Goal: Information Seeking & Learning: Learn about a topic

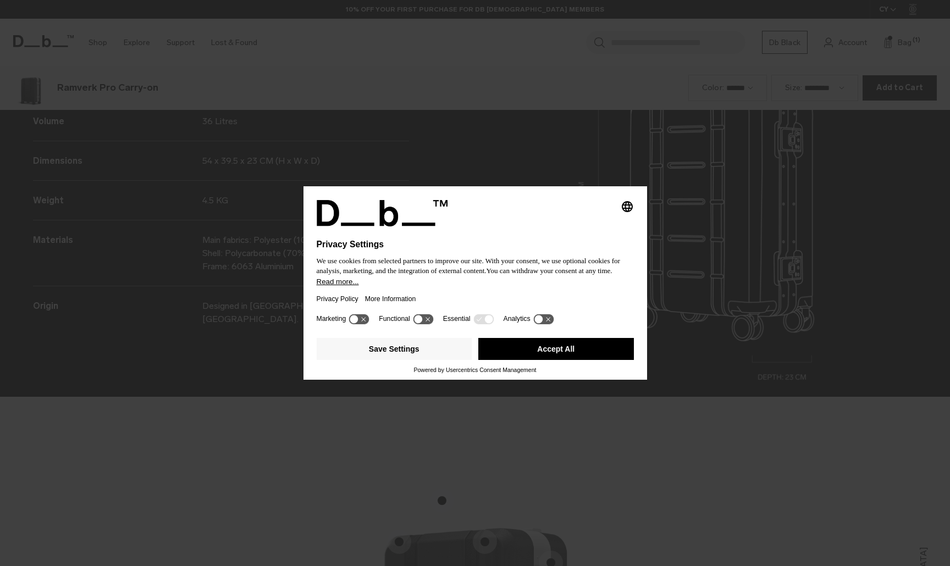
scroll to position [1698, 0]
